Goal: Task Accomplishment & Management: Use online tool/utility

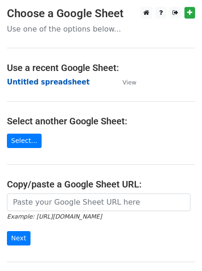
click at [61, 85] on strong "Untitled spreadsheet" at bounding box center [48, 82] width 83 height 8
click at [66, 80] on strong "Untitled spreadsheet" at bounding box center [48, 82] width 83 height 8
click at [93, 83] on td "Untitled spreadsheet" at bounding box center [60, 82] width 107 height 11
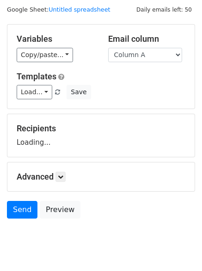
scroll to position [52, 0]
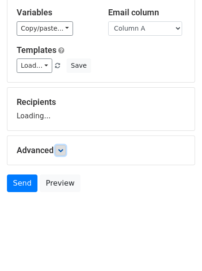
click at [63, 152] on icon at bounding box center [61, 150] width 6 height 6
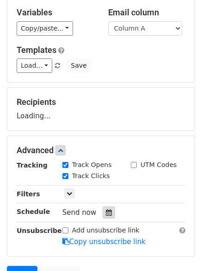
click at [106, 214] on icon at bounding box center [109, 212] width 6 height 6
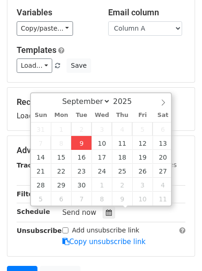
type input "2025-09-09 12:56"
type input "56"
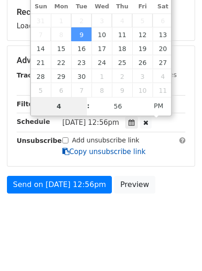
scroll to position [143, 0]
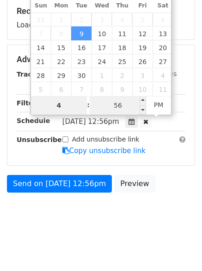
type input "4"
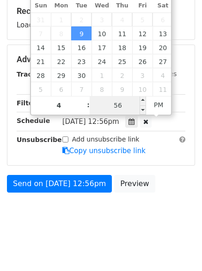
type input "2025-09-09 16:56"
type input "04"
click at [115, 104] on input "56" at bounding box center [118, 105] width 57 height 19
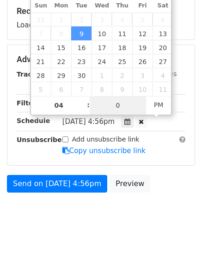
type input "0"
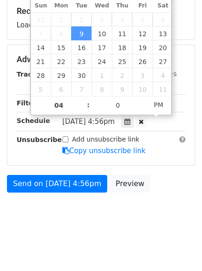
type input "2025-09-09 16:00"
type input "00"
click at [11, 217] on body "New Campaign Daily emails left: 50 Google Sheet: Untitled spreadsheet Variables…" at bounding box center [101, 49] width 202 height 370
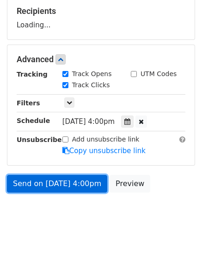
click at [67, 177] on link "Send on Sep 9 at 4:00pm" at bounding box center [57, 184] width 101 height 18
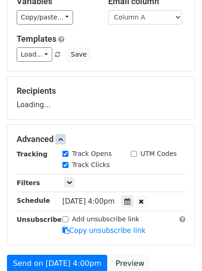
scroll to position [4, 0]
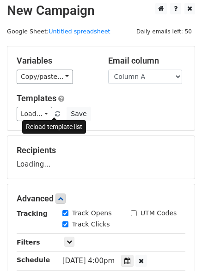
click at [54, 110] on link at bounding box center [58, 113] width 8 height 7
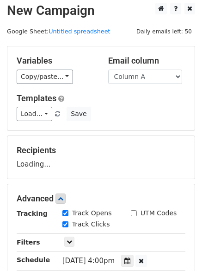
click at [144, 113] on div "Load... No templates saved Save" at bounding box center [101, 114] width 183 height 14
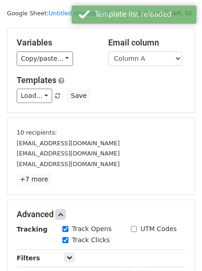
scroll to position [177, 0]
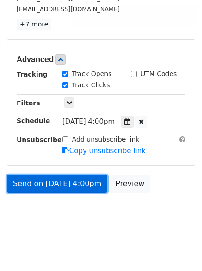
click at [55, 179] on link "Send on Sep 9 at 4:00pm" at bounding box center [57, 184] width 101 height 18
click at [66, 185] on link "Send on Sep 9 at 4:00pm" at bounding box center [57, 184] width 101 height 18
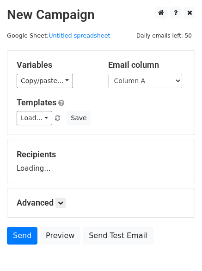
scroll to position [52, 0]
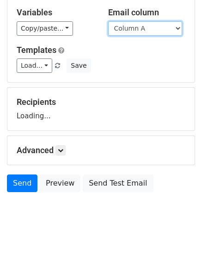
drag, startPoint x: 0, startPoint y: 0, endPoint x: 148, endPoint y: 27, distance: 150.6
click at [148, 27] on select "Column A Column B Column C Column D" at bounding box center [145, 28] width 74 height 14
click at [108, 21] on select "Column A Column B Column C Column D" at bounding box center [145, 28] width 74 height 14
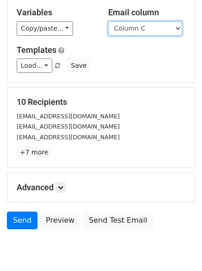
click at [147, 33] on select "Column A Column B Column C Column D" at bounding box center [145, 28] width 74 height 14
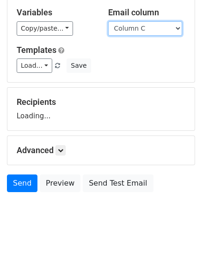
select select "Column B"
click at [108, 21] on select "Column A Column B Column C Column D" at bounding box center [145, 28] width 74 height 14
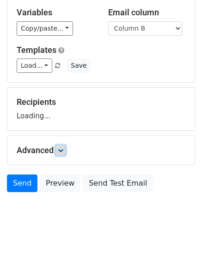
click at [61, 147] on icon at bounding box center [61, 150] width 6 height 6
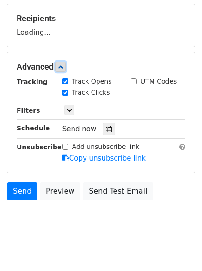
scroll to position [138, 0]
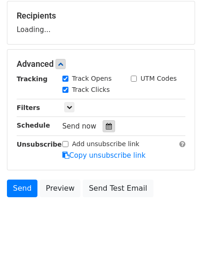
click at [106, 123] on icon at bounding box center [109, 126] width 6 height 6
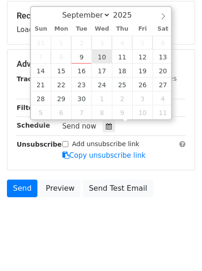
type input "2025-09-10 12:00"
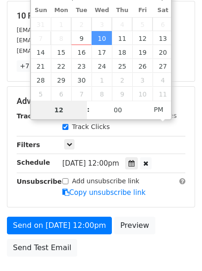
type input "5"
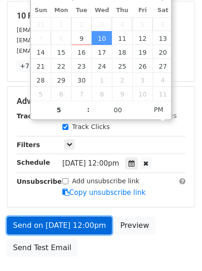
type input "2025-09-10 17:00"
click at [100, 227] on link "Send on Sep 10 at 12:00pm" at bounding box center [59, 225] width 105 height 18
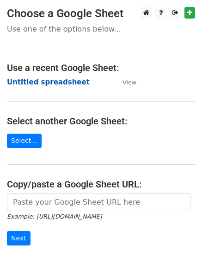
click at [69, 81] on strong "Untitled spreadsheet" at bounding box center [48, 82] width 83 height 8
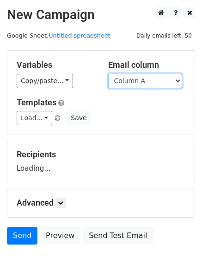
click at [151, 83] on select "Column A Column B Column C Column D" at bounding box center [145, 81] width 74 height 14
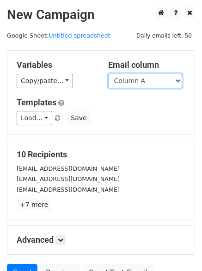
click at [147, 82] on select "Column A Column B Column C Column D" at bounding box center [145, 81] width 74 height 14
select select "Column C"
click at [108, 74] on select "Column A Column B Column C Column D" at bounding box center [145, 81] width 74 height 14
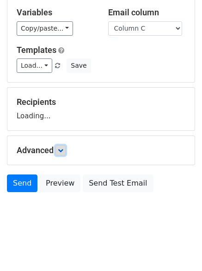
click at [62, 149] on icon at bounding box center [61, 150] width 6 height 6
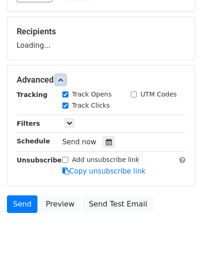
scroll to position [123, 0]
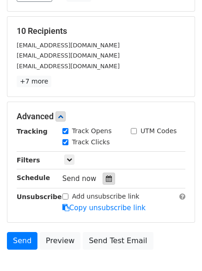
click at [106, 179] on icon at bounding box center [109, 178] width 6 height 6
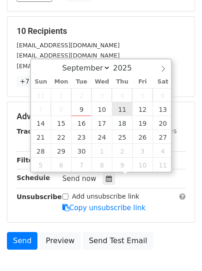
type input "2025-09-11 12:00"
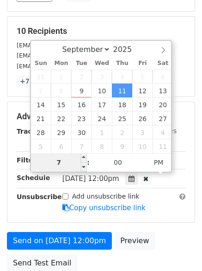
click at [69, 164] on input "7" at bounding box center [59, 162] width 57 height 19
type input "6"
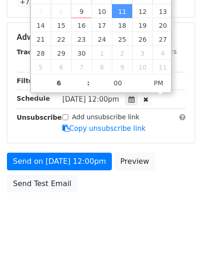
type input "2025-09-11 18:00"
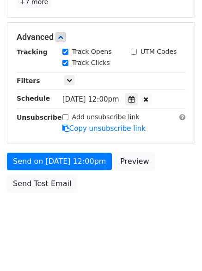
click at [113, 226] on body "New Campaign Daily emails left: 50 Google Sheet: Untitled spreadsheet Variables…" at bounding box center [101, 19] width 202 height 429
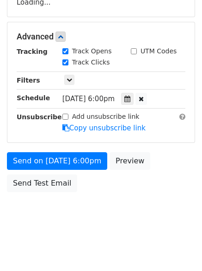
scroll to position [165, 0]
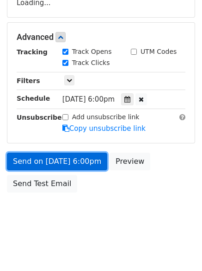
click at [86, 156] on link "Send on Sep 11 at 6:00pm" at bounding box center [57, 161] width 101 height 18
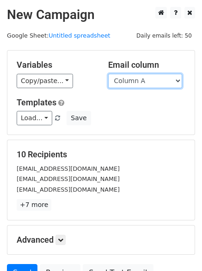
click at [151, 85] on select "Column A Column B Column C Column D" at bounding box center [145, 81] width 74 height 14
select select "Column D"
click at [108, 74] on select "Column A Column B Column C Column D" at bounding box center [145, 81] width 74 height 14
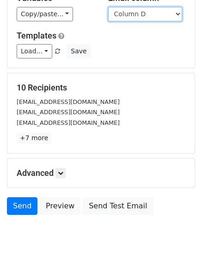
scroll to position [52, 0]
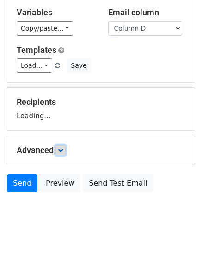
click at [63, 152] on icon at bounding box center [61, 150] width 6 height 6
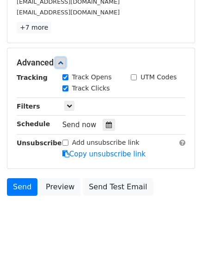
scroll to position [180, 0]
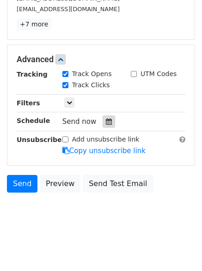
click at [107, 124] on icon at bounding box center [109, 121] width 6 height 6
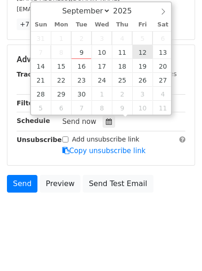
type input "[DATE] 12:00"
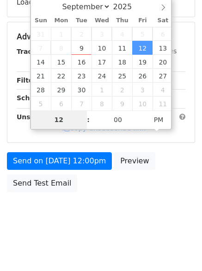
scroll to position [165, 0]
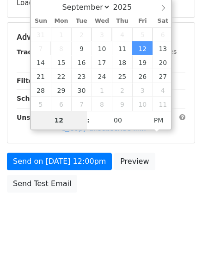
type input "7"
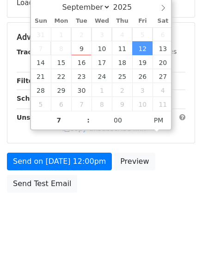
type input "[DATE] 19:00"
drag, startPoint x: 115, startPoint y: 223, endPoint x: 113, endPoint y: 231, distance: 8.2
click at [115, 223] on body "New Campaign Daily emails left: 50 Google Sheet: Untitled spreadsheet Variables…" at bounding box center [101, 38] width 202 height 392
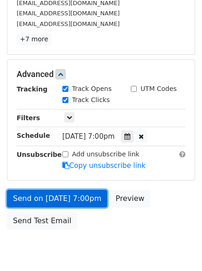
click at [85, 201] on link "Send on [DATE] 7:00pm" at bounding box center [57, 198] width 101 height 18
